Goal: Task Accomplishment & Management: Use online tool/utility

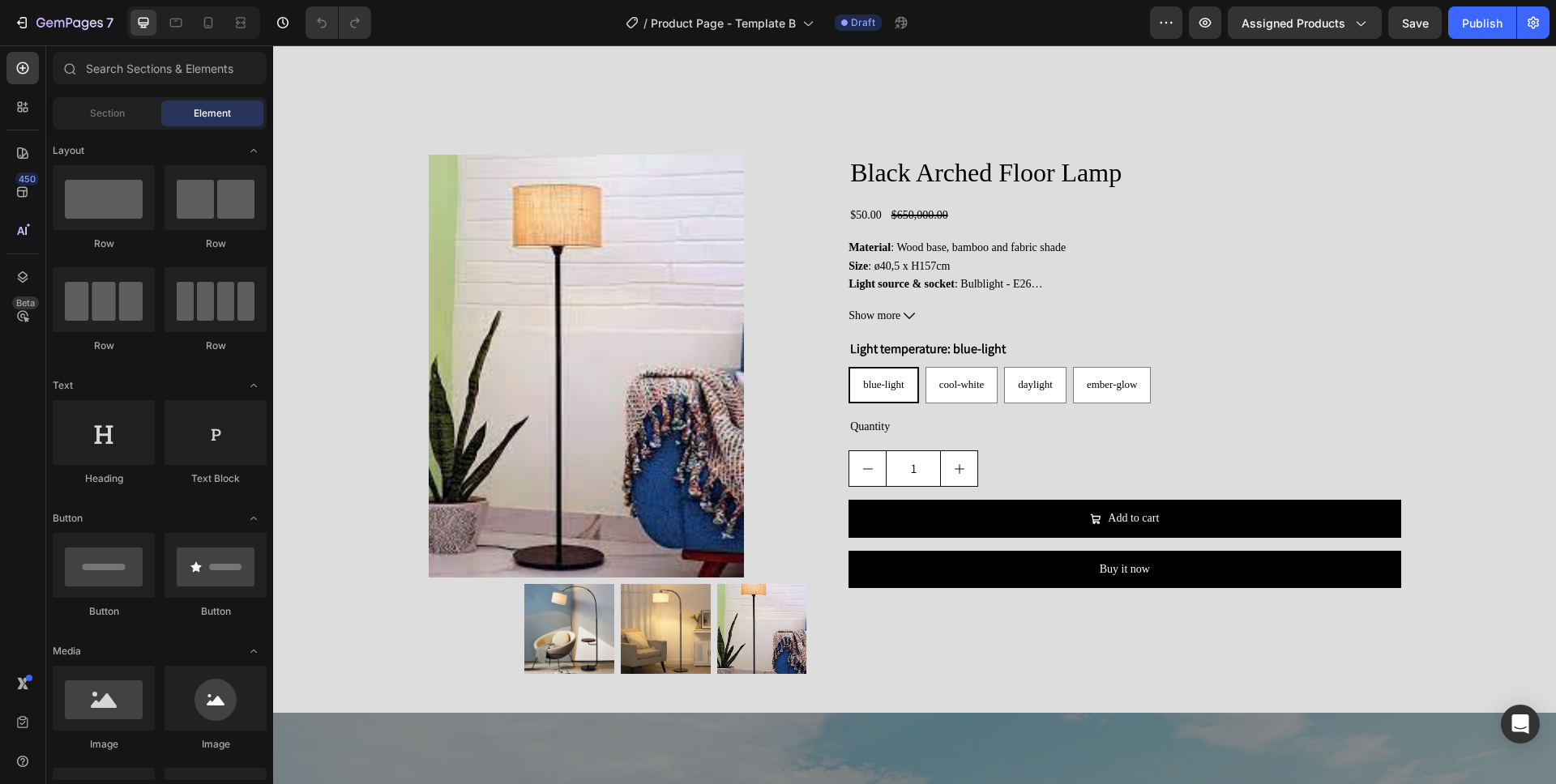
scroll to position [1501, 0]
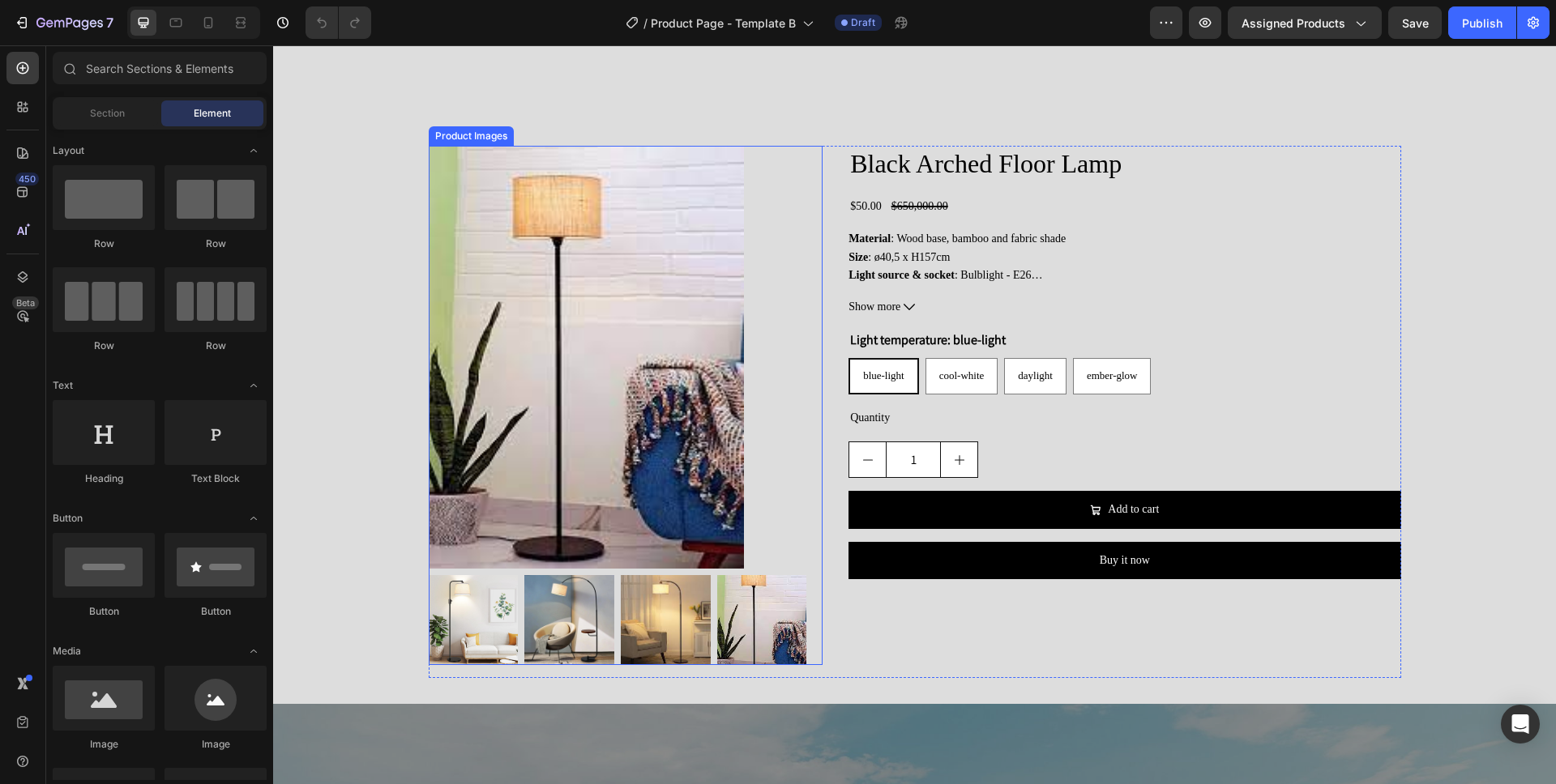
click at [771, 433] on div at bounding box center [625, 357] width 394 height 423
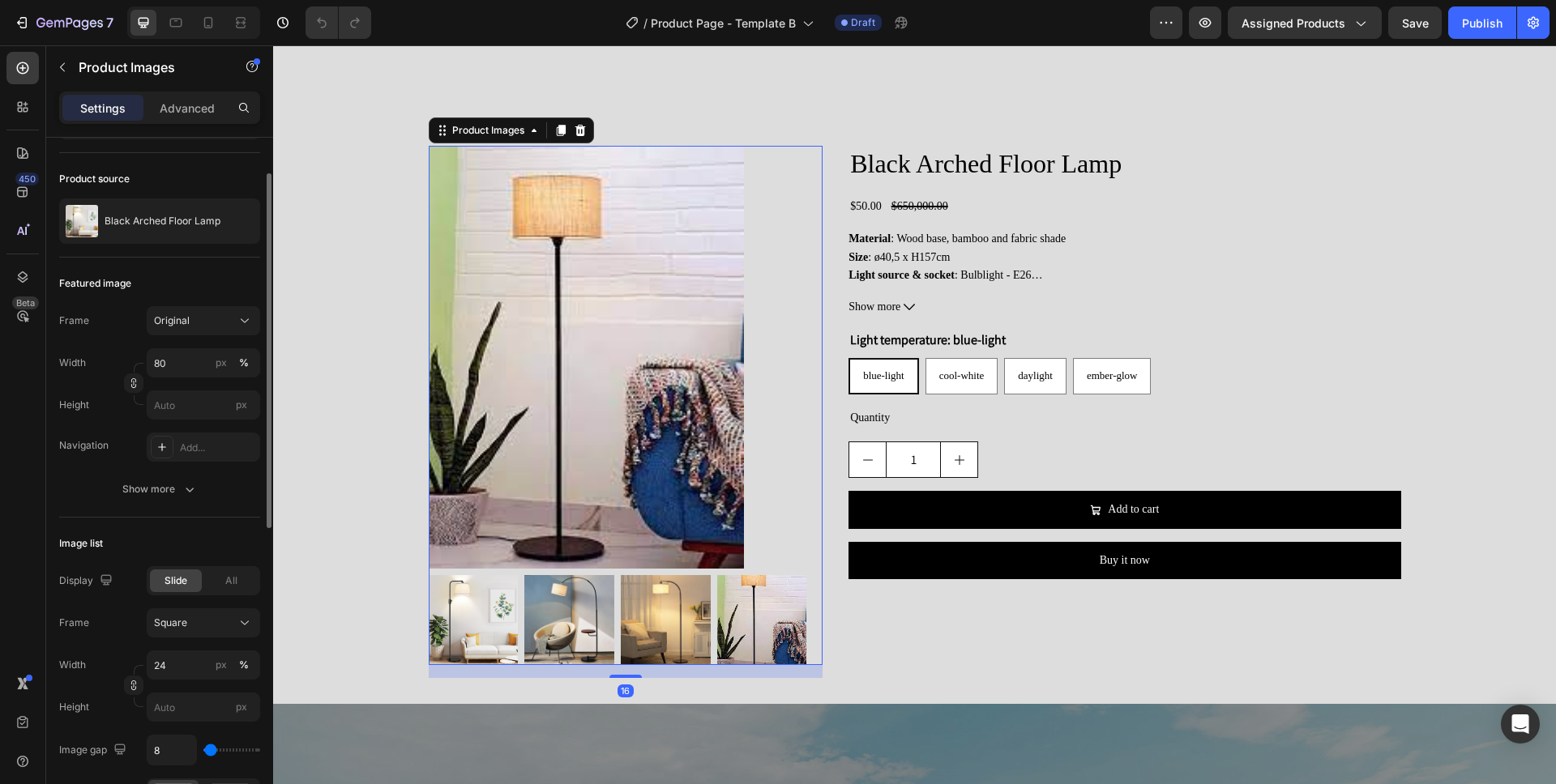
scroll to position [104, 0]
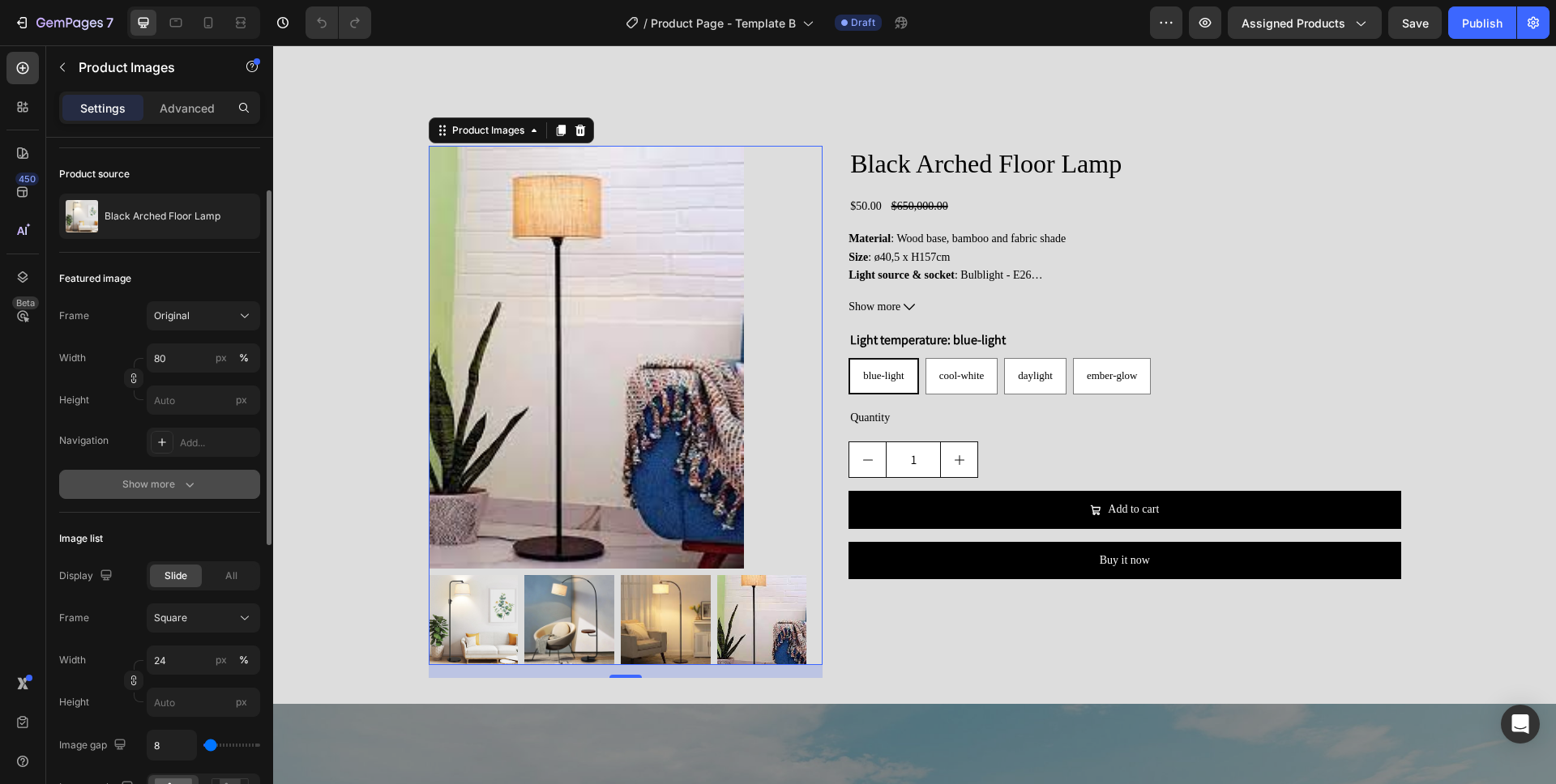
click at [158, 485] on div "Show more" at bounding box center [160, 484] width 75 height 16
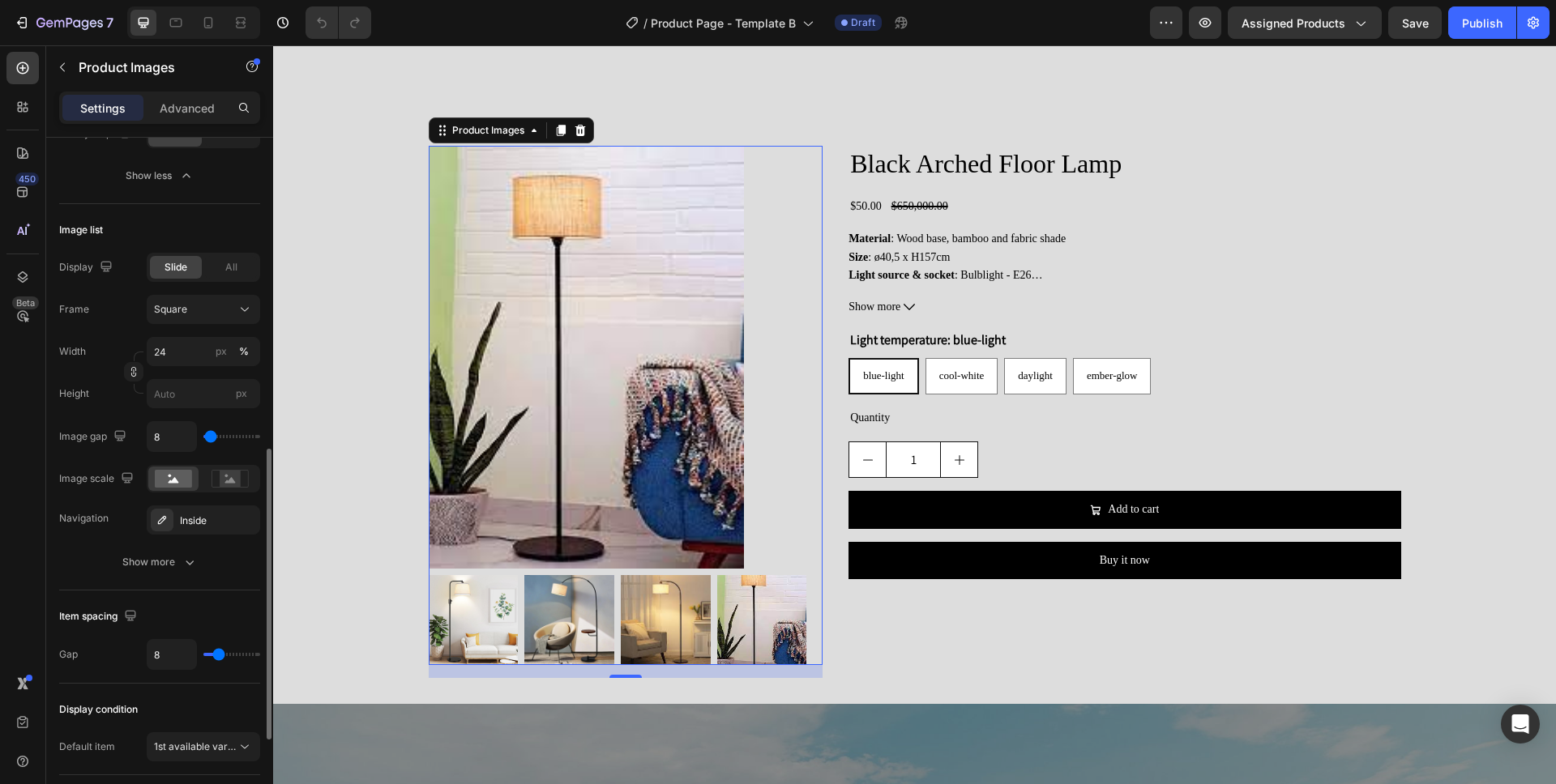
scroll to position [718, 0]
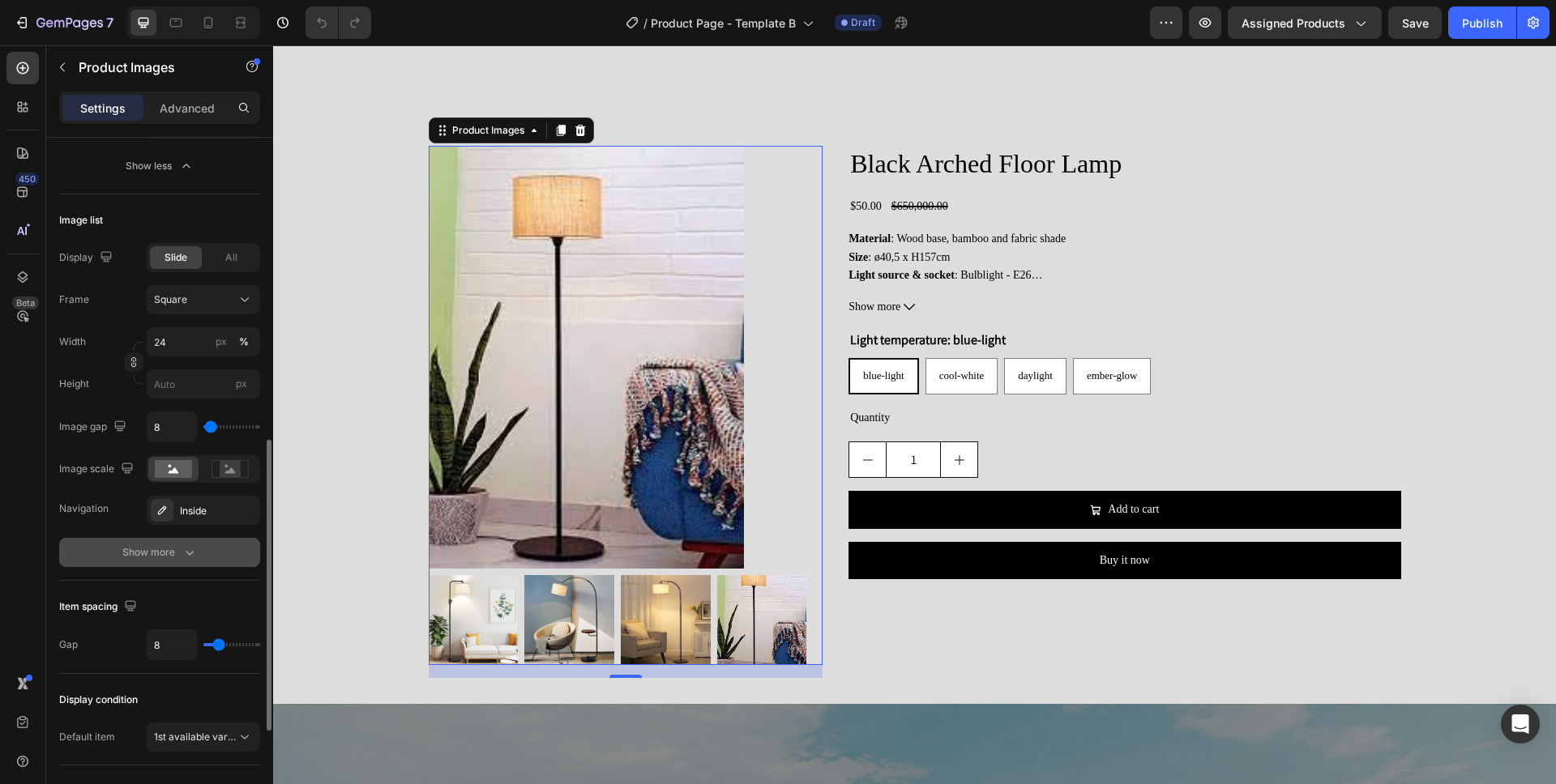
click at [192, 554] on icon "button" at bounding box center [189, 552] width 16 height 16
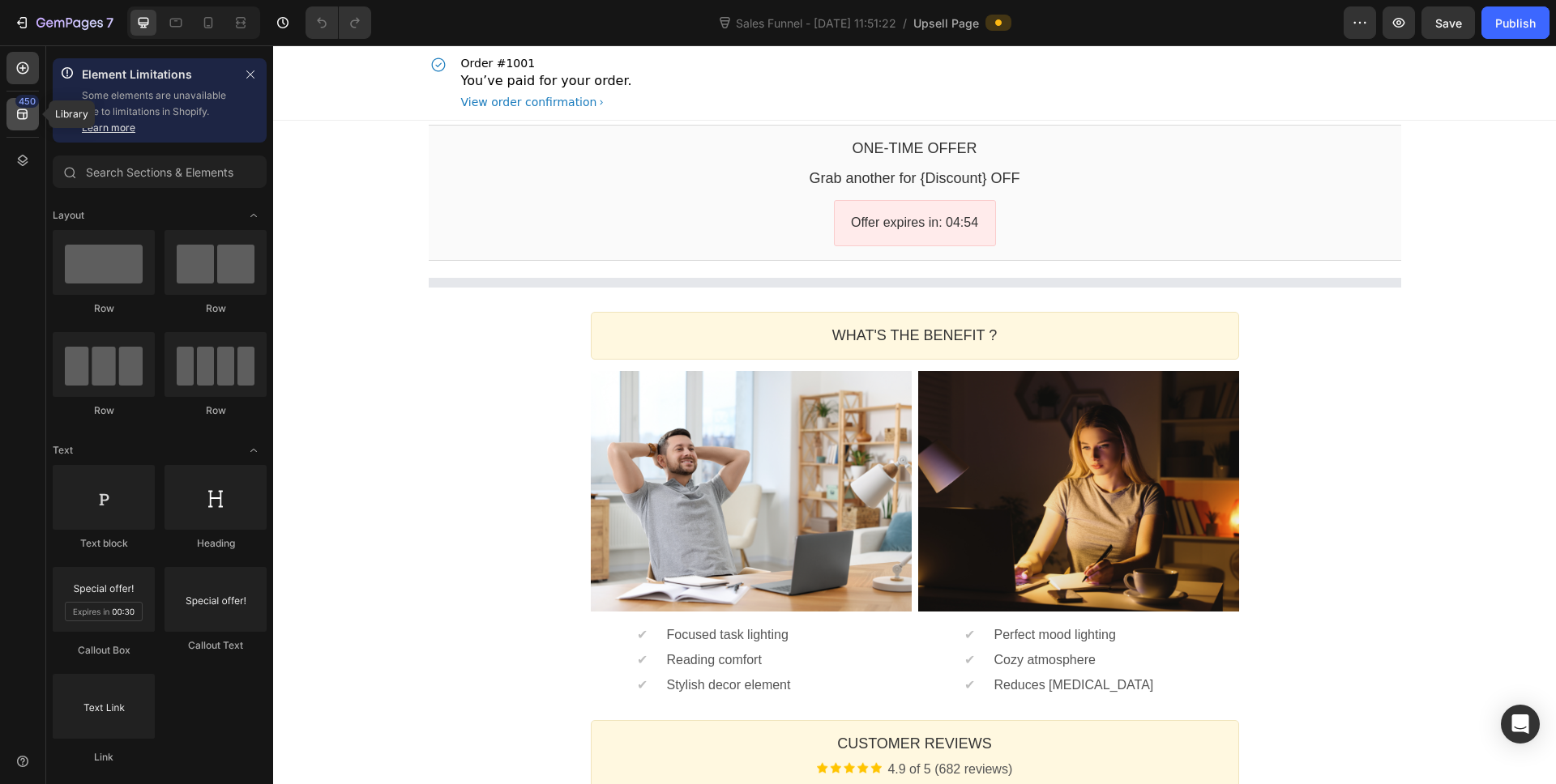
click at [16, 118] on icon at bounding box center [22, 114] width 16 height 16
